Goal: Find contact information: Find contact information

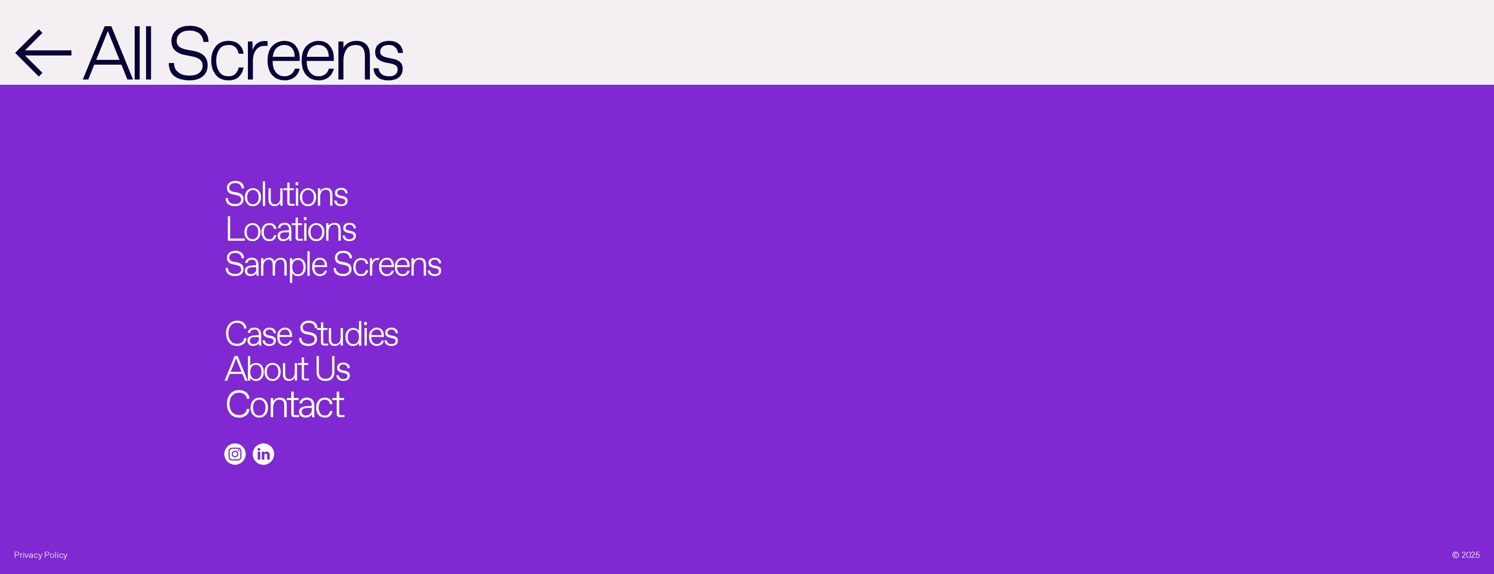
scroll to position [1544, 0]
click at [311, 399] on link "Contact" at bounding box center [284, 398] width 118 height 38
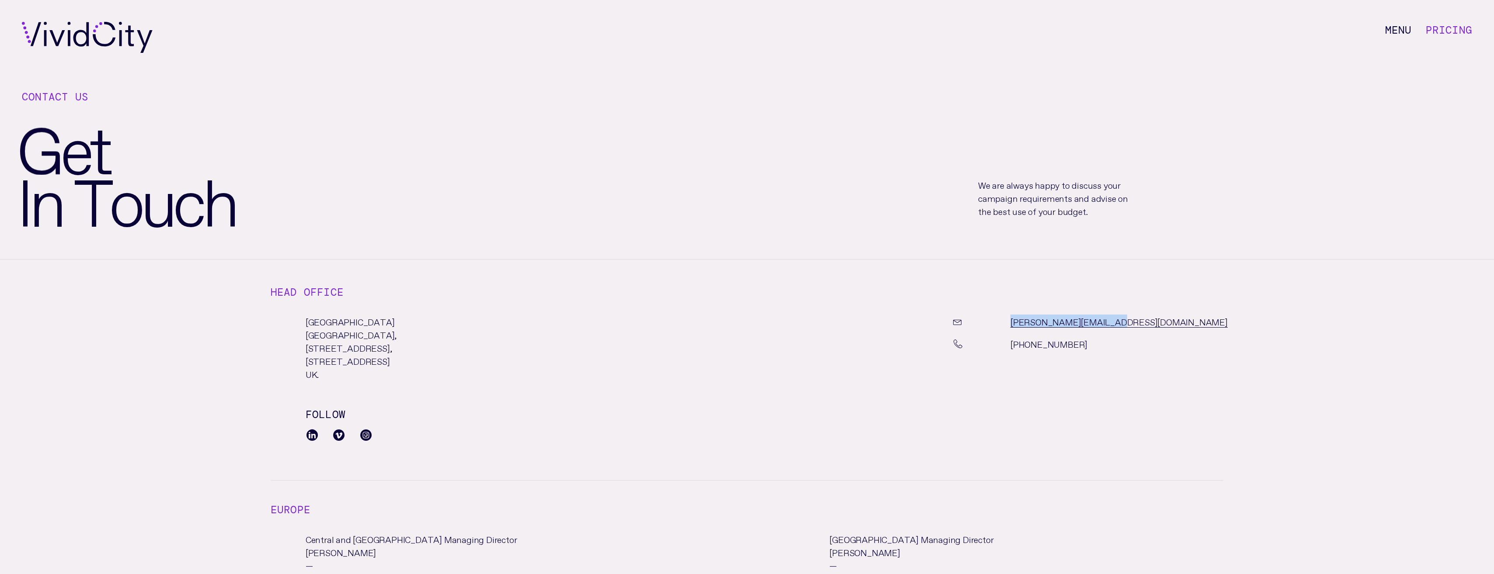
drag, startPoint x: 1111, startPoint y: 322, endPoint x: 1005, endPoint y: 321, distance: 105.4
click at [1005, 321] on div "[PERSON_NAME][EMAIL_ADDRESS][DOMAIN_NAME]" at bounding box center [1116, 326] width 424 height 22
copy div "[PERSON_NAME][EMAIL_ADDRESS][DOMAIN_NAME]"
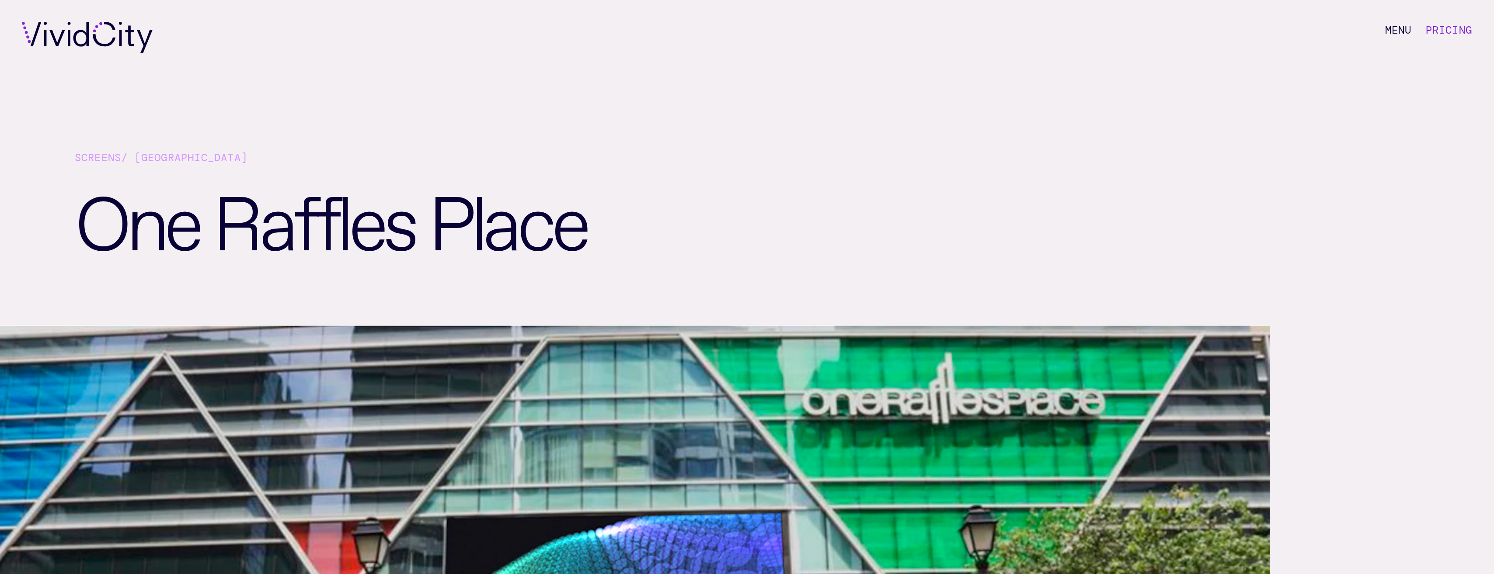
scroll to position [1544, 0]
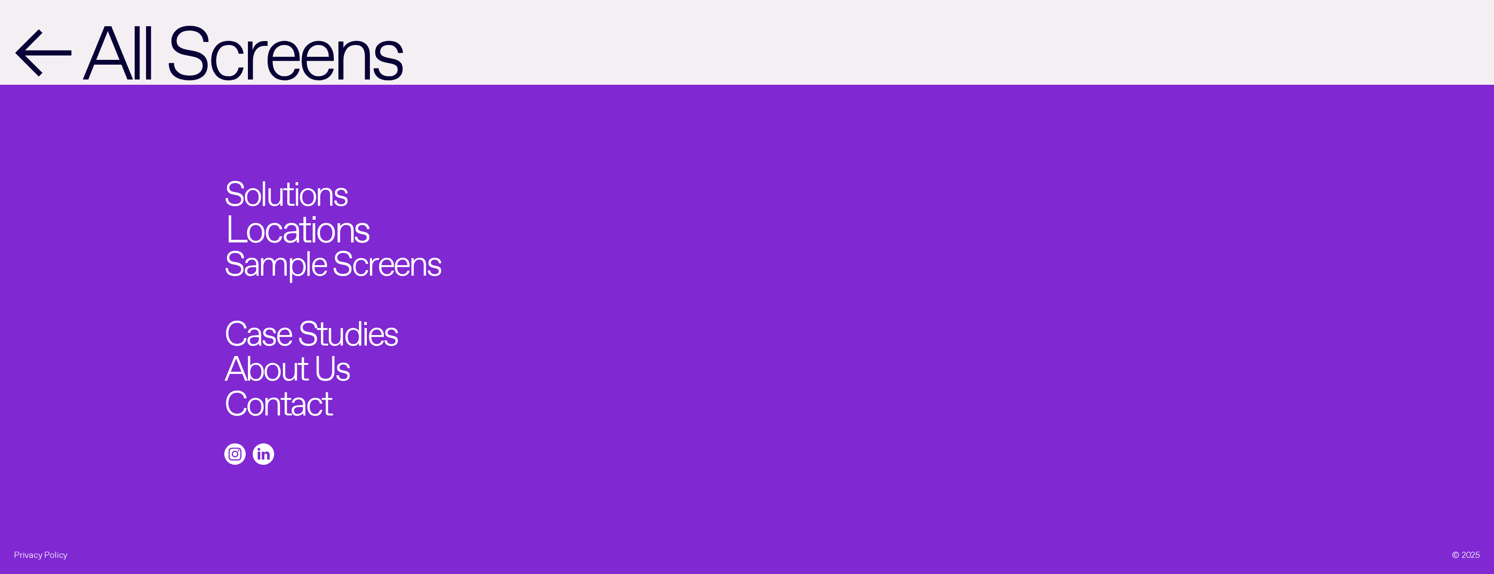
click at [291, 222] on link "Locations" at bounding box center [297, 223] width 144 height 38
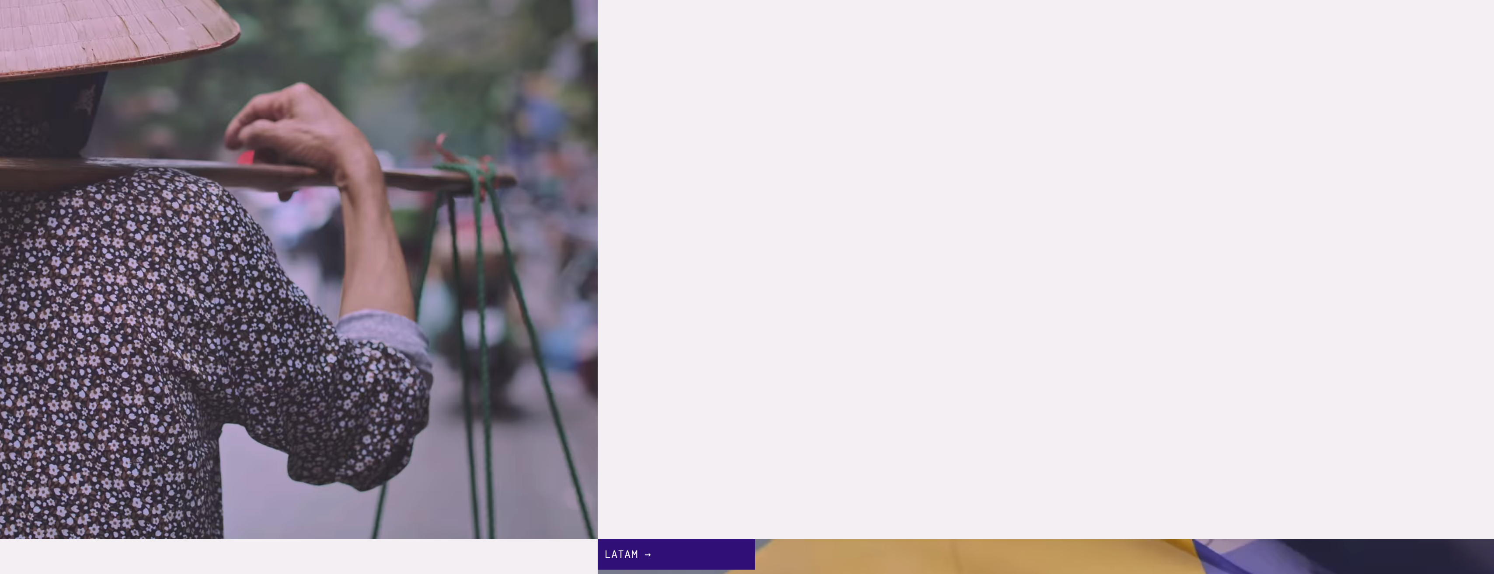
click at [280, 192] on link "Asia & Pacific →" at bounding box center [299, 241] width 598 height 598
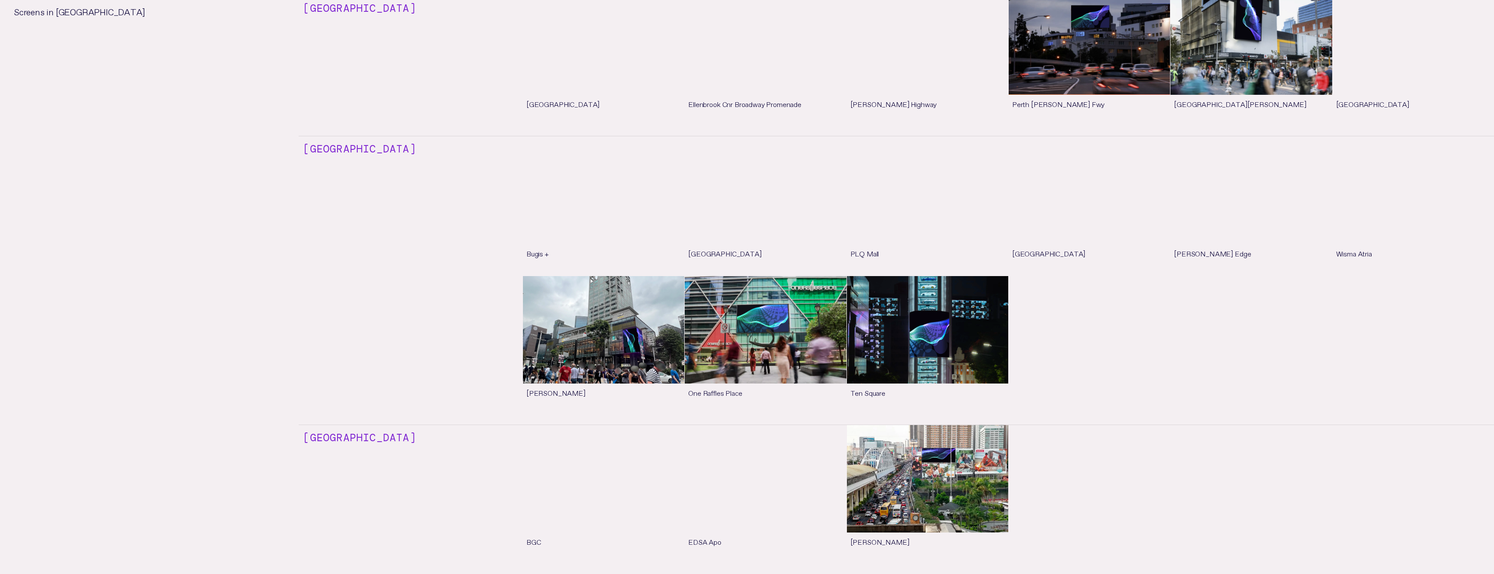
scroll to position [4896, 0]
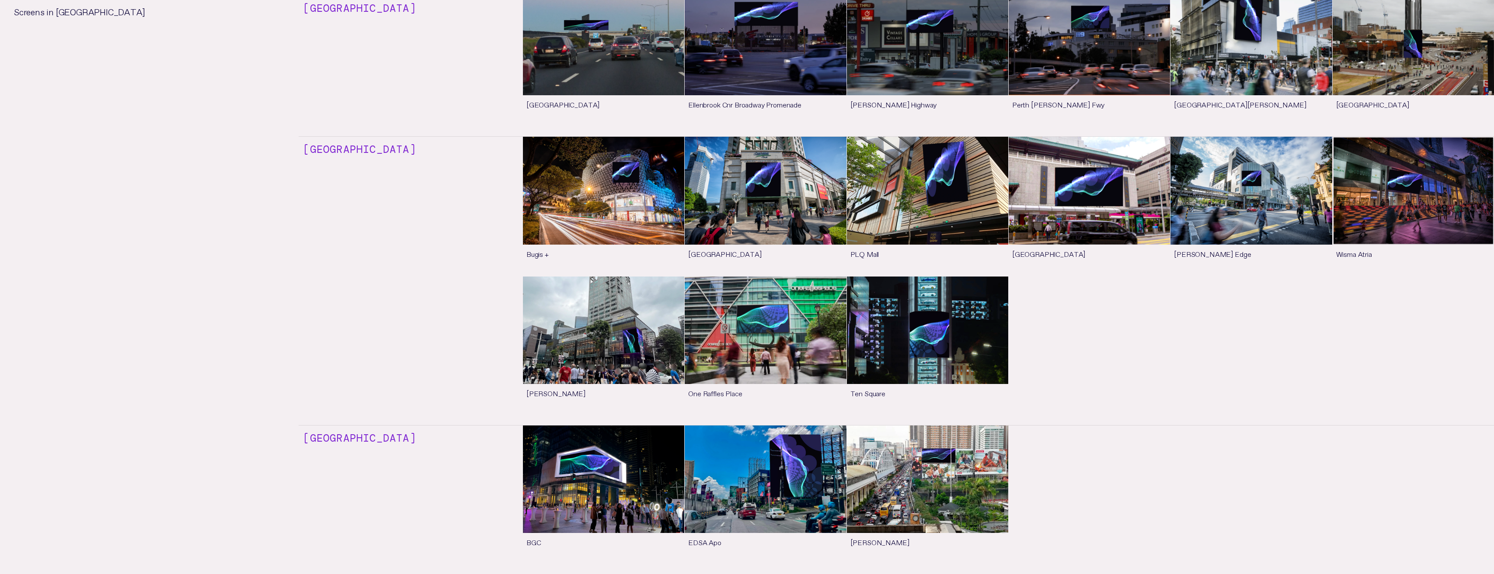
click at [942, 320] on link "See more" at bounding box center [927, 346] width 161 height 139
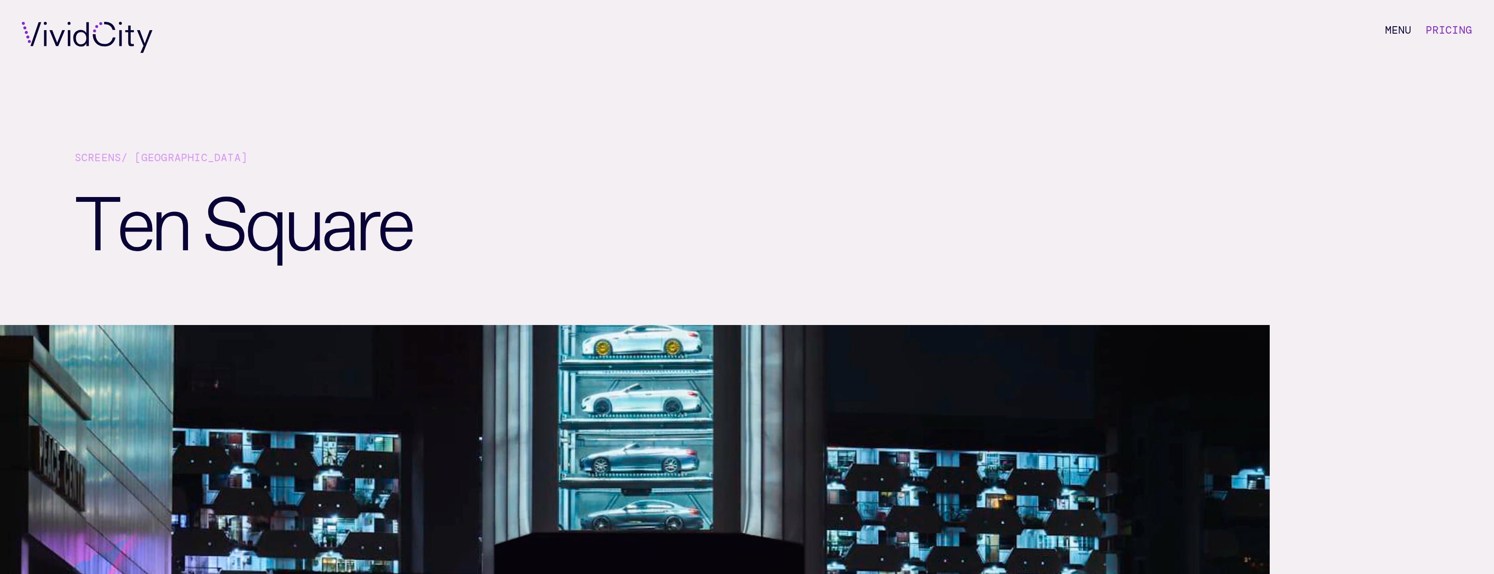
click at [95, 160] on link "Screens" at bounding box center [98, 158] width 46 height 14
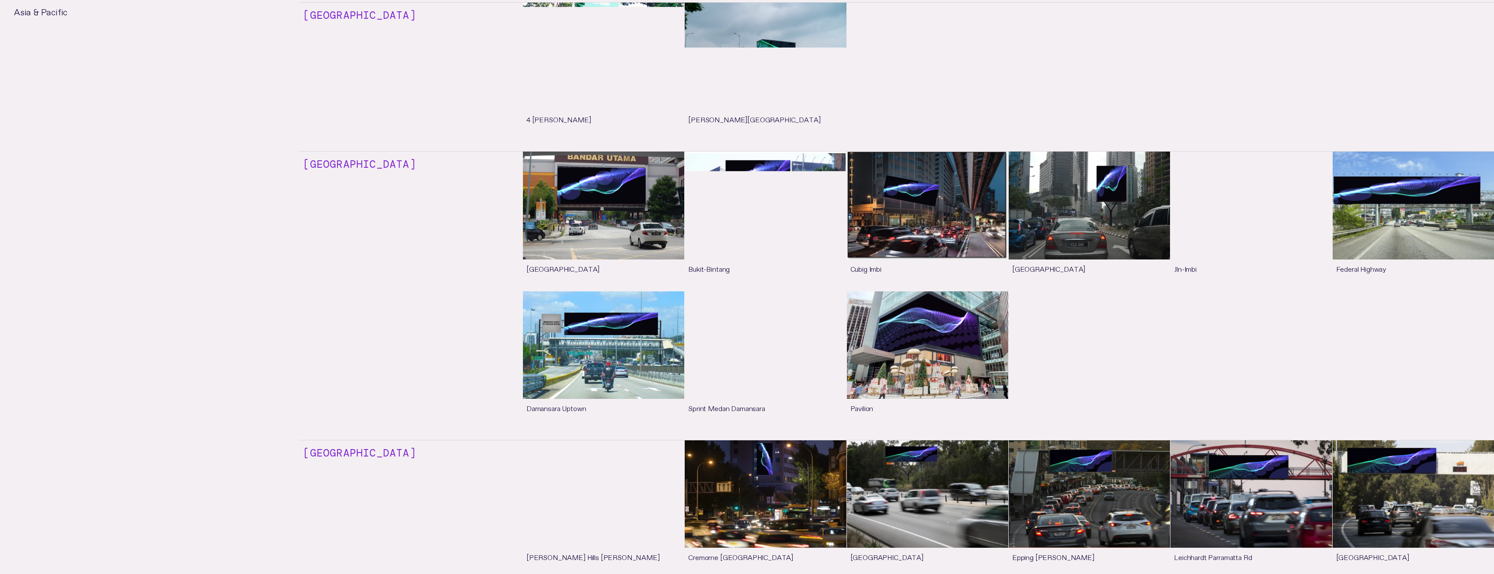
scroll to position [4459, 0]
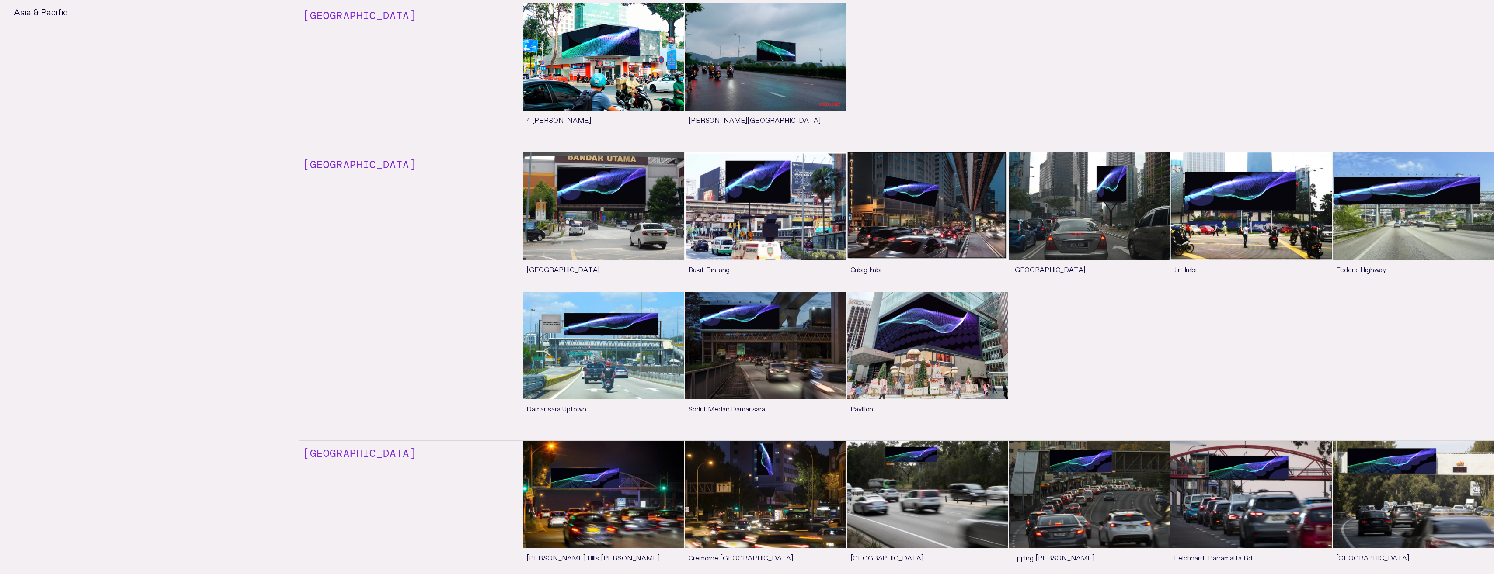
click at [922, 330] on link "See more" at bounding box center [927, 361] width 161 height 139
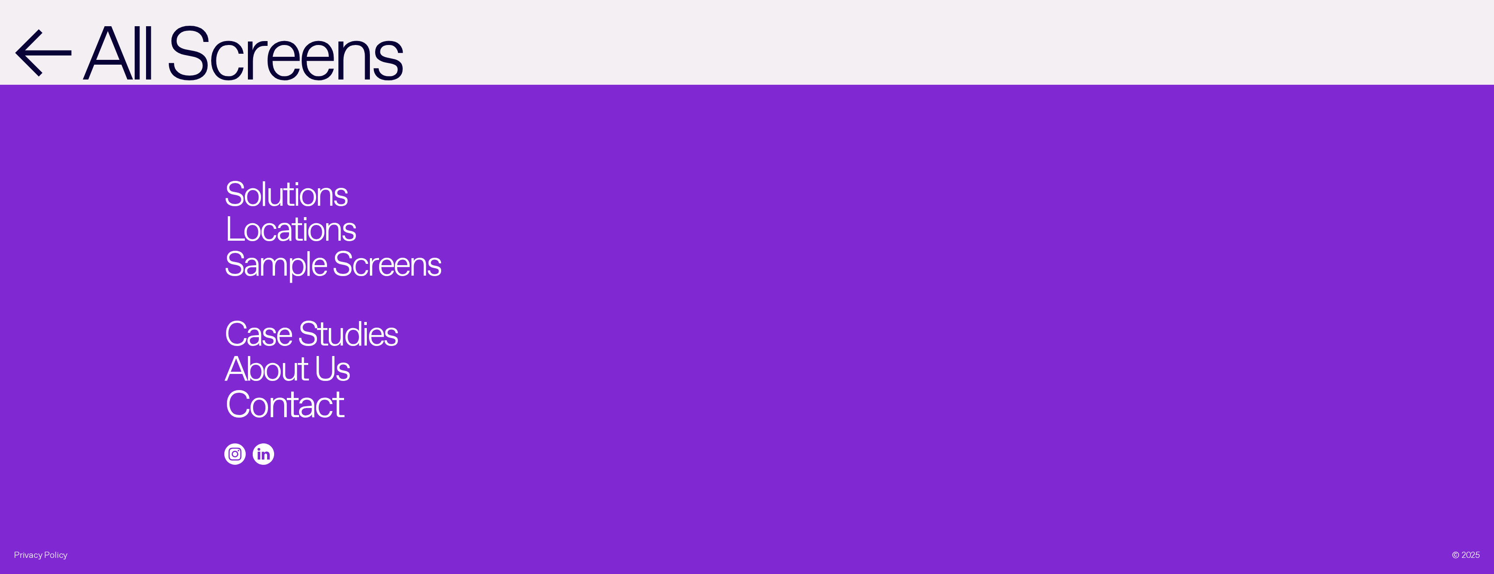
scroll to position [1544, 0]
click at [278, 402] on link "Contact" at bounding box center [284, 398] width 118 height 38
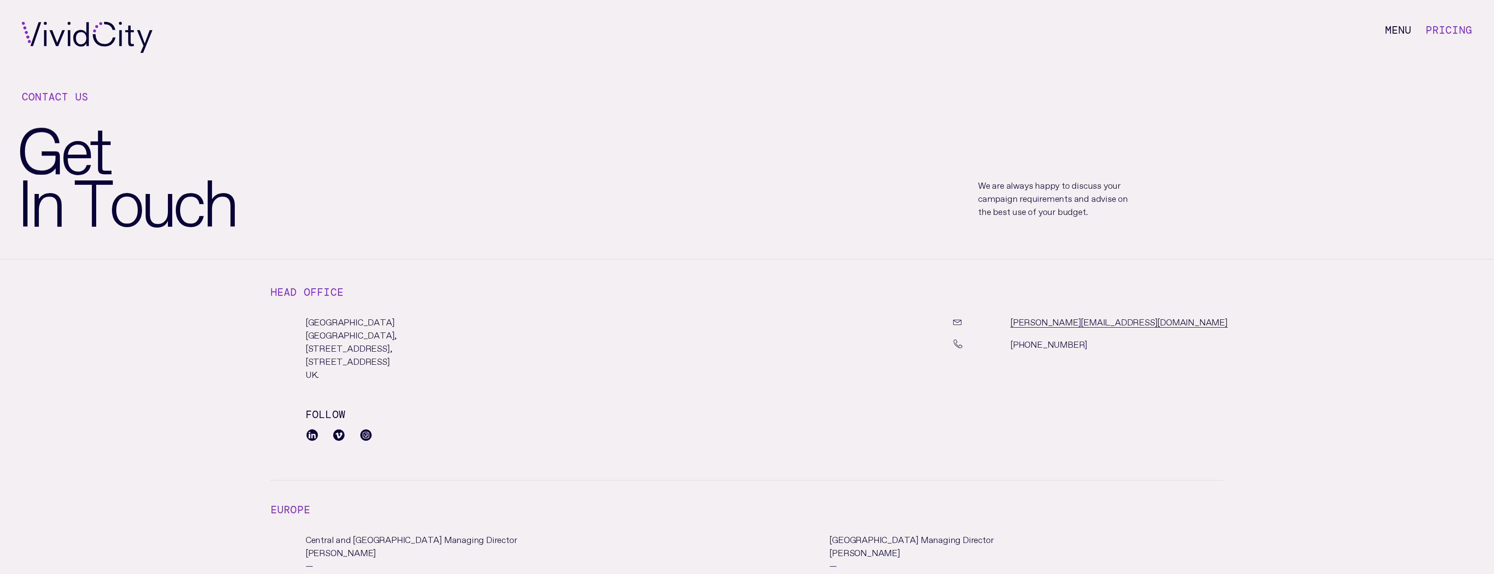
click at [1471, 20] on div "M e n u Pricing" at bounding box center [747, 37] width 1494 height 75
click at [1448, 33] on link "Pricing" at bounding box center [1449, 30] width 46 height 14
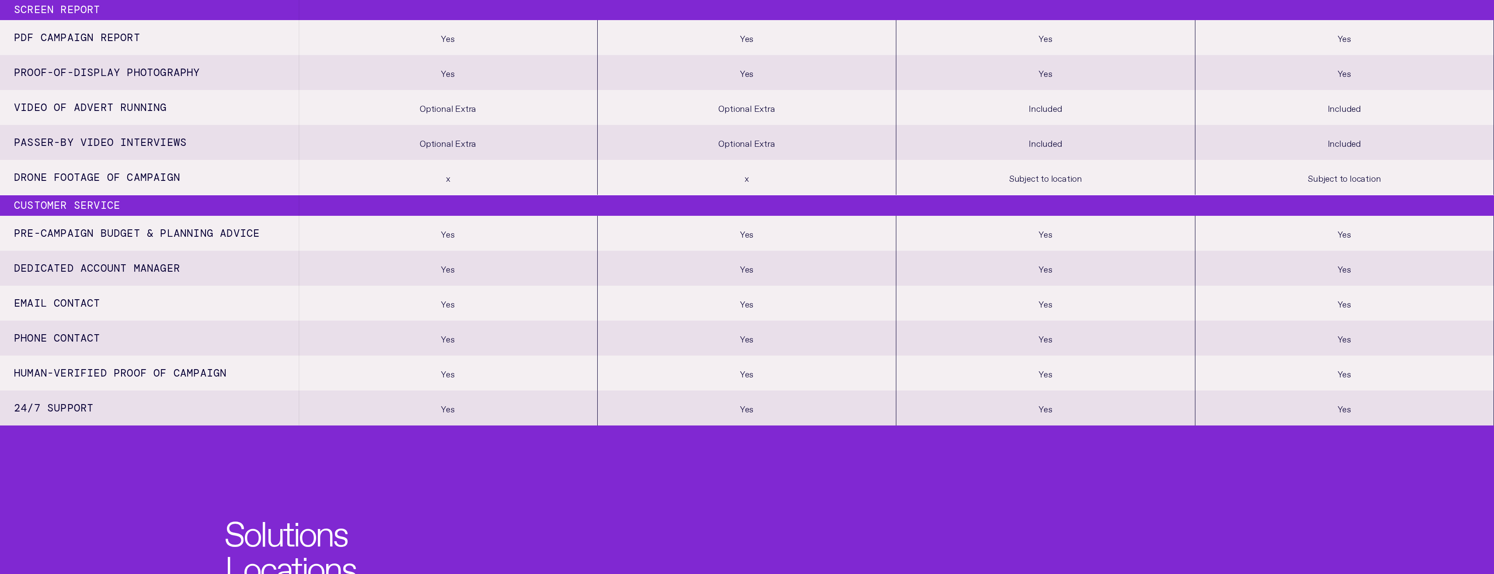
scroll to position [743, 0]
